Goal: Task Accomplishment & Management: Manage account settings

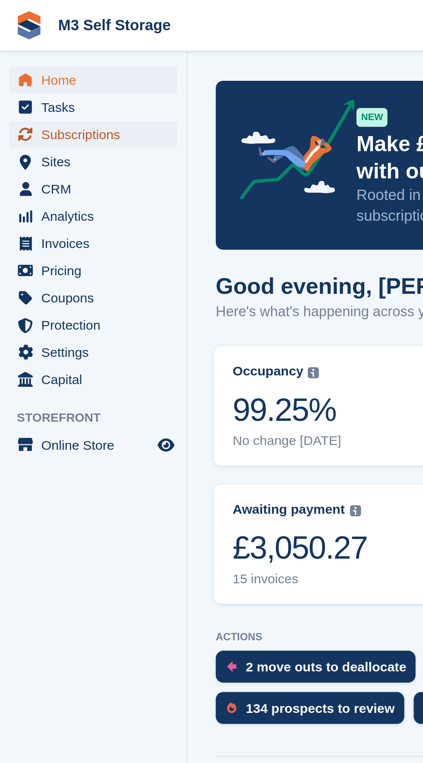
click at [60, 63] on span "Subscriptions" at bounding box center [45, 62] width 52 height 12
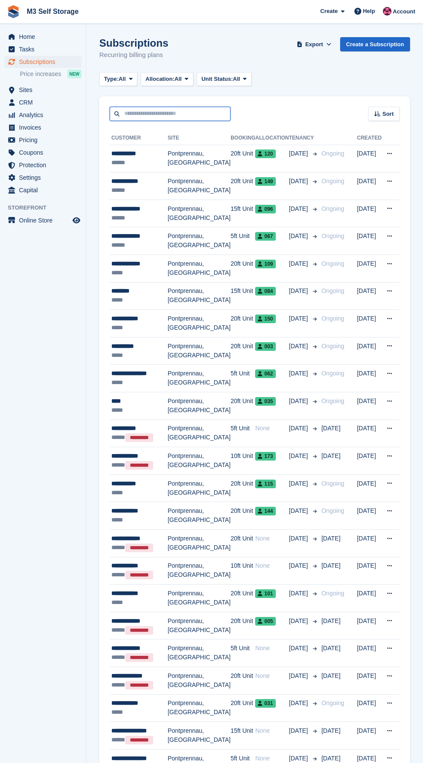
click at [197, 112] on input "text" at bounding box center [170, 114] width 121 height 14
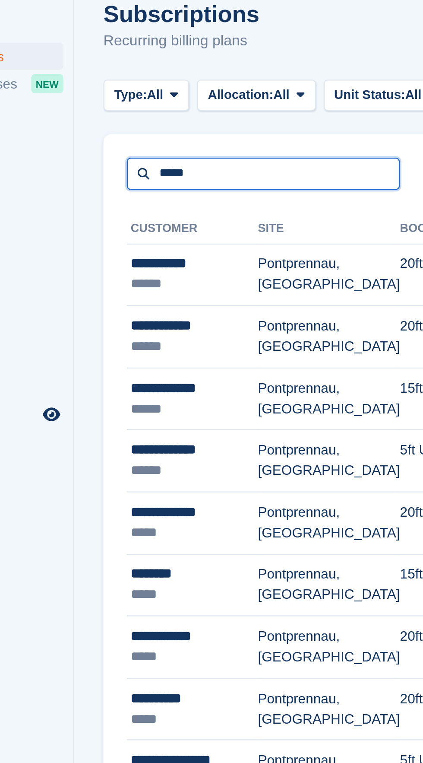
type input "*****"
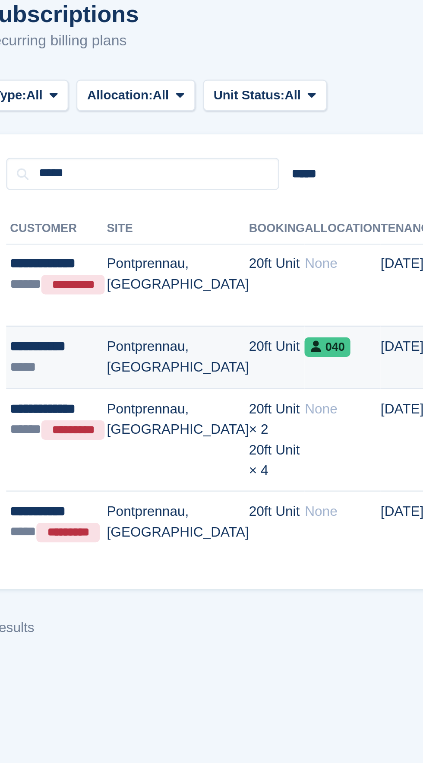
click at [217, 197] on td "20ft Unit" at bounding box center [229, 195] width 25 height 28
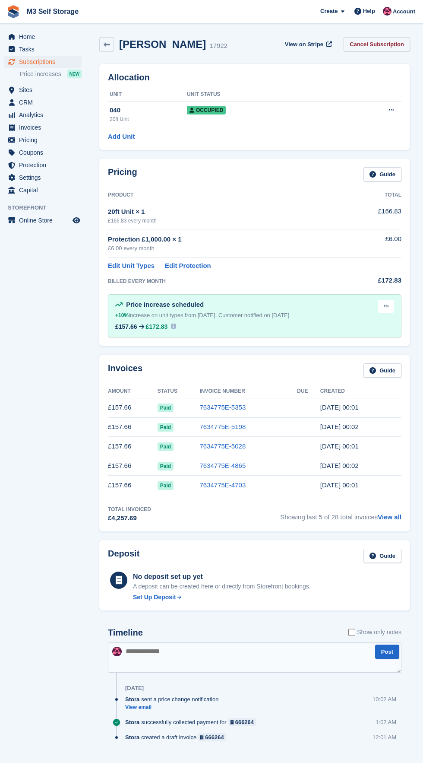
click at [395, 45] on link "Cancel Subscription" at bounding box center [377, 44] width 67 height 14
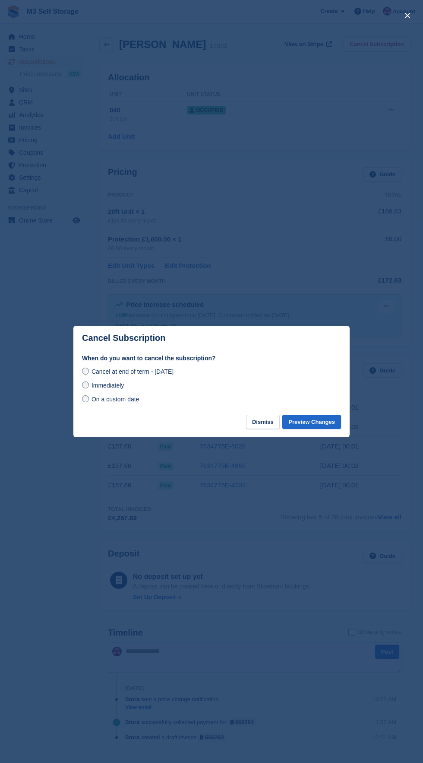
click at [119, 388] on span "Immediately" at bounding box center [108, 385] width 32 height 7
click at [318, 420] on button "Preview Changes" at bounding box center [311, 422] width 59 height 14
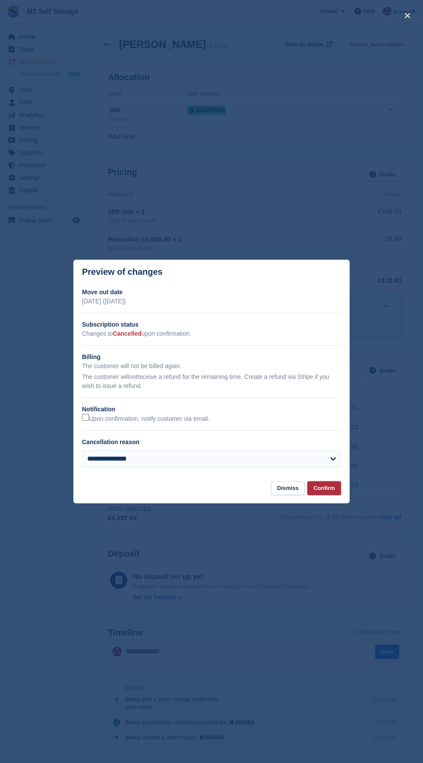
click at [321, 489] on button "Confirm" at bounding box center [325, 488] width 34 height 14
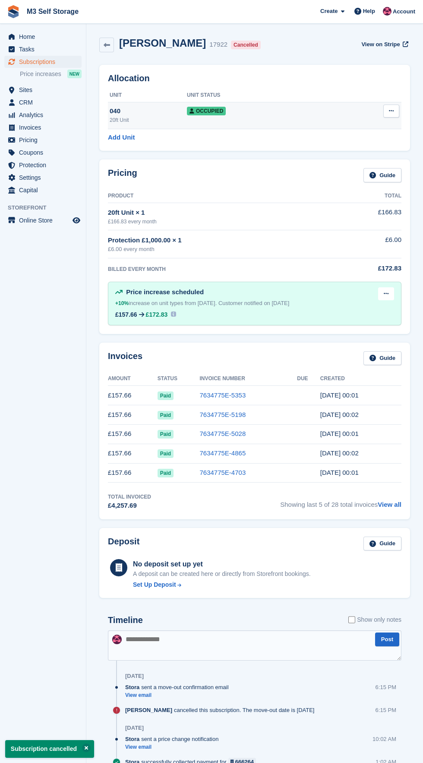
click at [395, 114] on button at bounding box center [392, 111] width 16 height 13
click at [362, 160] on p "Deallocate" at bounding box center [357, 157] width 75 height 11
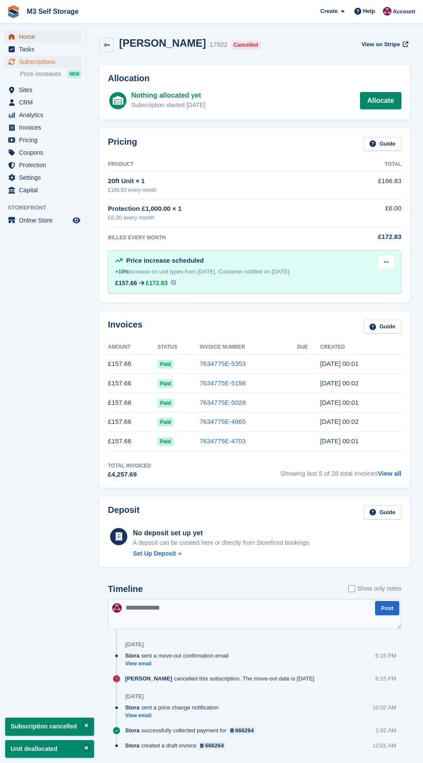
click at [78, 35] on link "Home" at bounding box center [42, 37] width 77 height 12
